Goal: Use online tool/utility: Utilize a website feature to perform a specific function

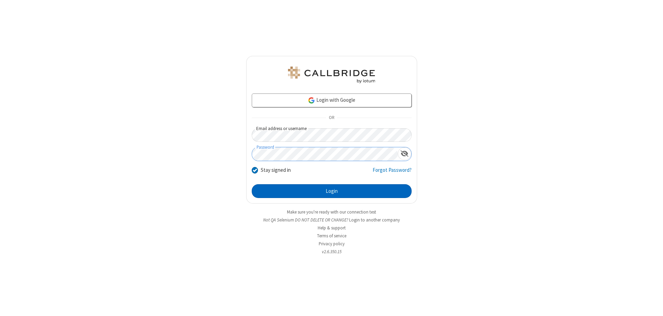
click at [332, 191] on button "Login" at bounding box center [332, 192] width 160 height 14
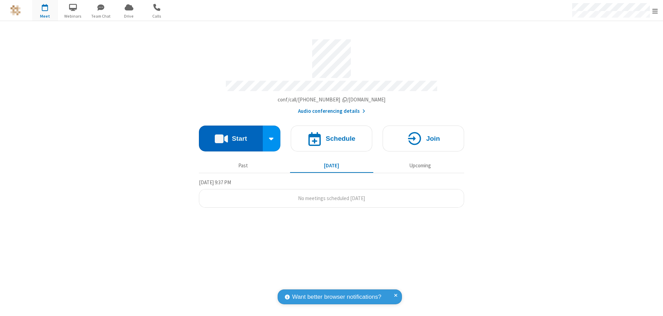
click at [231, 135] on button "Start" at bounding box center [231, 139] width 64 height 26
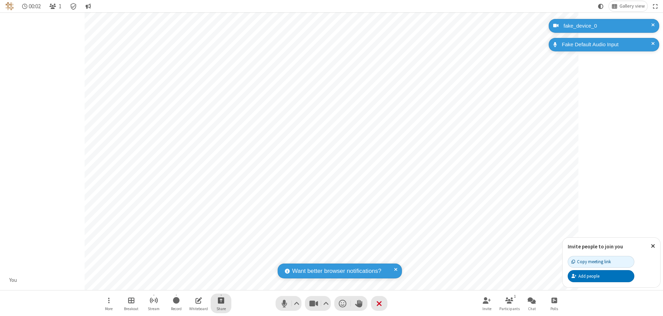
click at [221, 301] on span "Start sharing" at bounding box center [221, 300] width 7 height 9
click at [221, 258] on span "Share additional camera" at bounding box center [225, 260] width 51 height 6
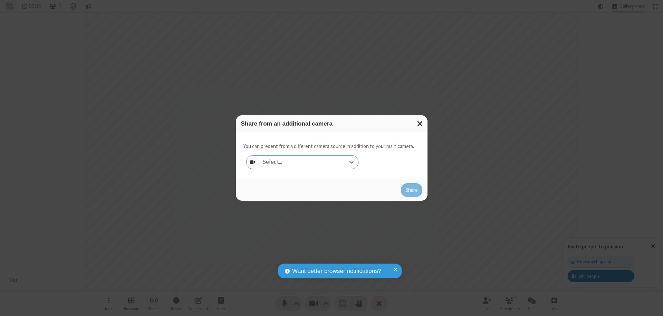
click at [309, 162] on div "Select..." at bounding box center [308, 162] width 99 height 13
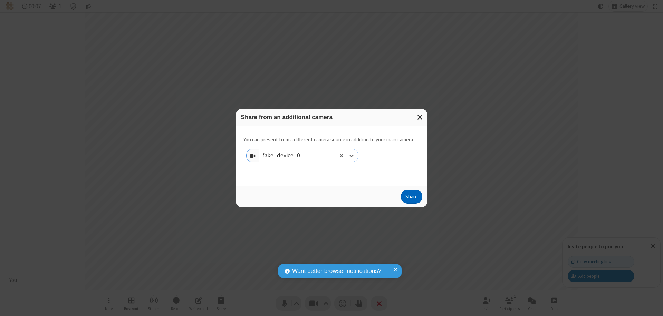
click at [412, 198] on button "Share" at bounding box center [411, 197] width 21 height 14
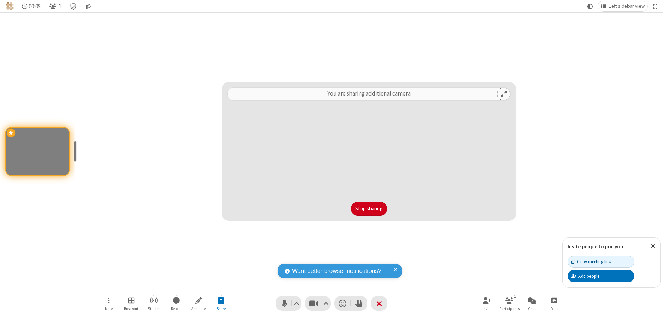
click at [369, 209] on button "Stop sharing" at bounding box center [369, 209] width 36 height 14
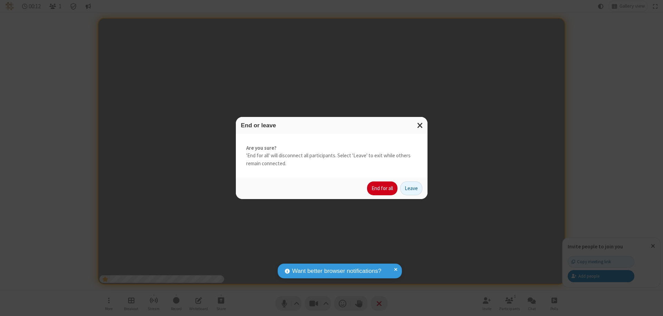
click at [383, 189] on button "End for all" at bounding box center [382, 189] width 30 height 14
